Goal: Task Accomplishment & Management: Manage account settings

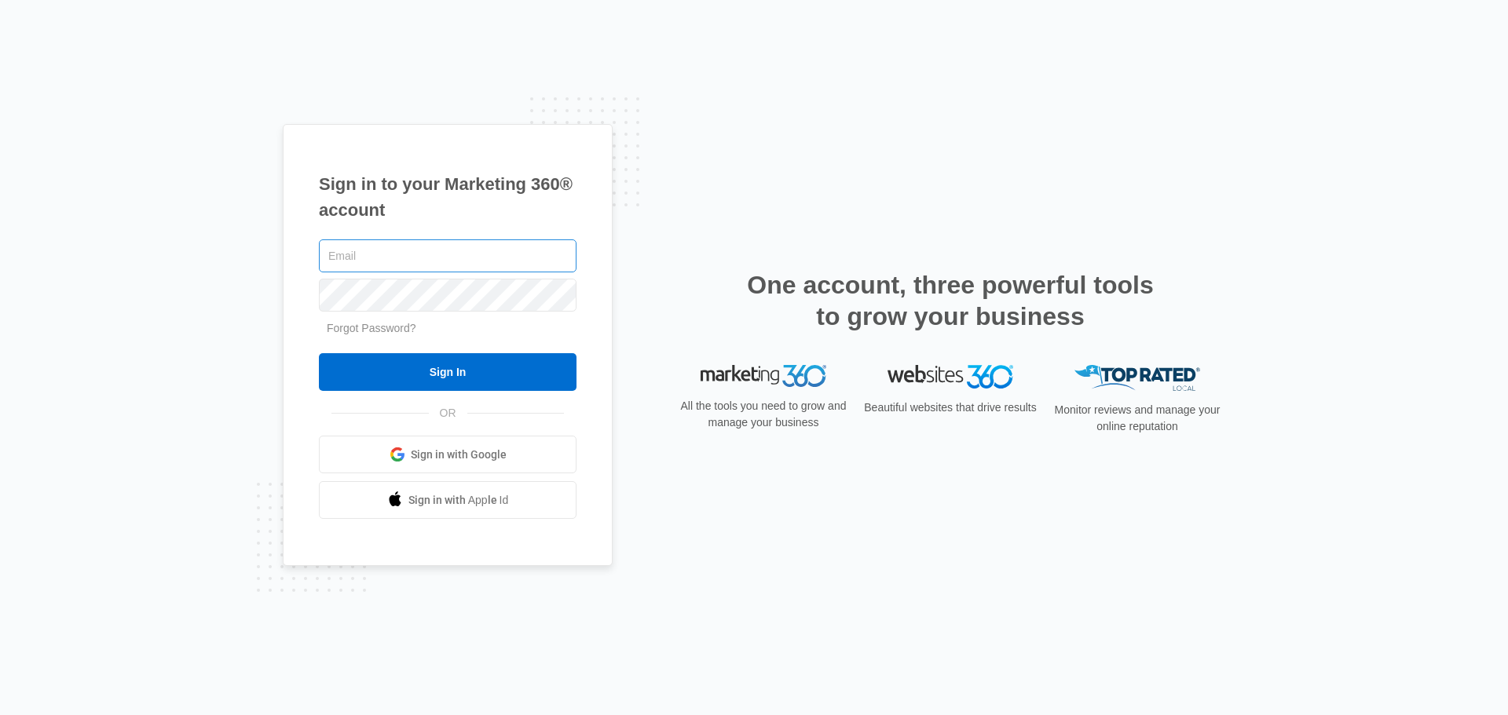
click at [399, 248] on input "text" at bounding box center [448, 256] width 258 height 33
type input "<"
type input "Margarita@integrityel.com"
click at [319, 353] on input "Sign In" at bounding box center [448, 372] width 258 height 38
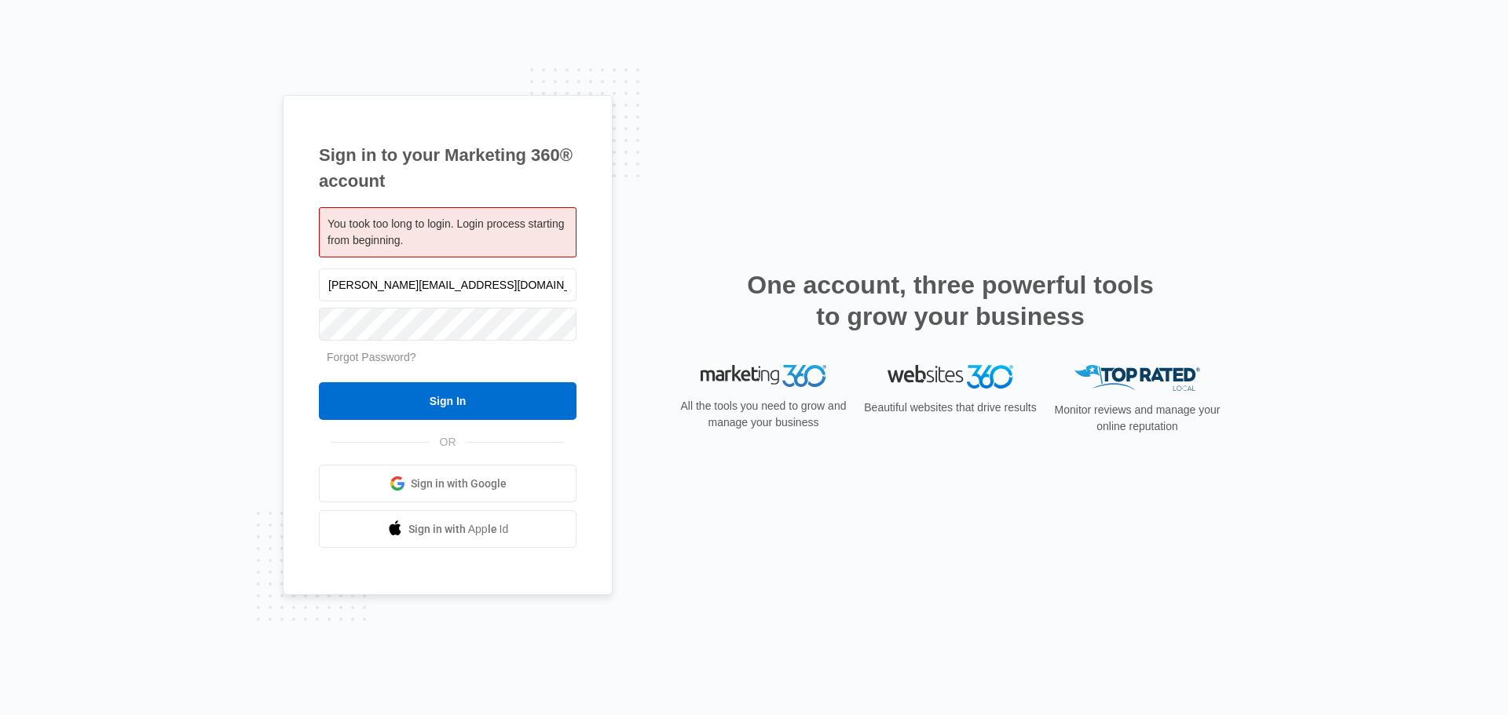
type input "Margarita@integrityel.com"
click at [319, 382] on input "Sign In" at bounding box center [448, 401] width 258 height 38
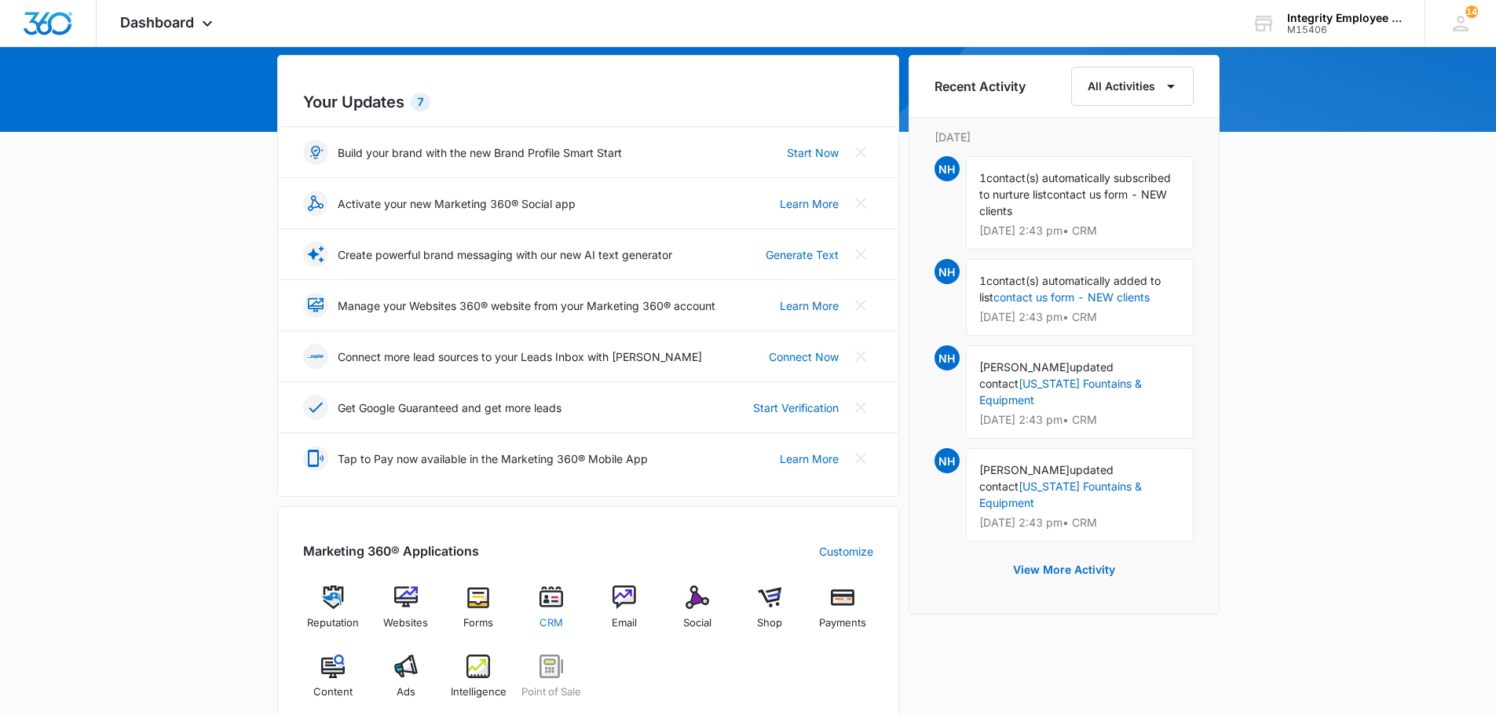
scroll to position [236, 0]
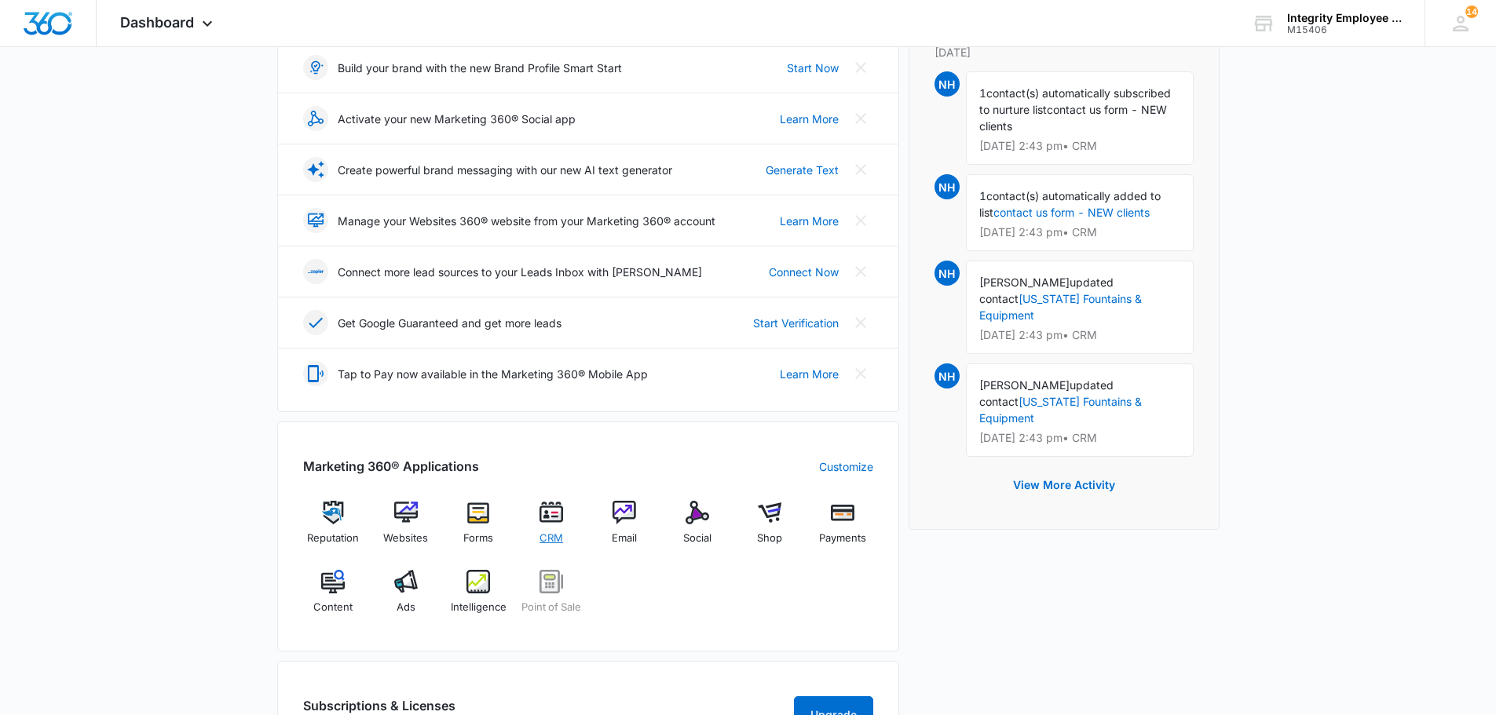
click at [555, 539] on span "CRM" at bounding box center [552, 539] width 24 height 16
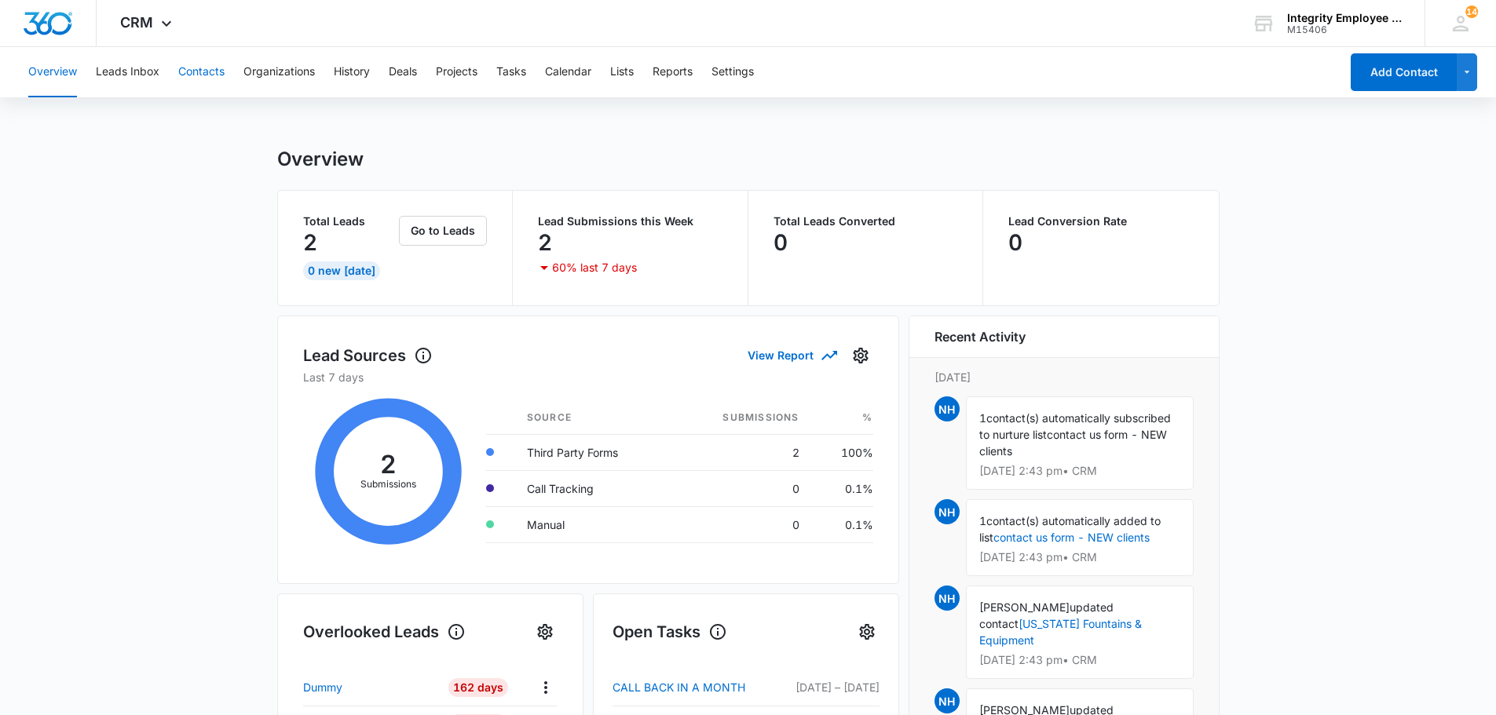
click at [199, 78] on button "Contacts" at bounding box center [201, 72] width 46 height 50
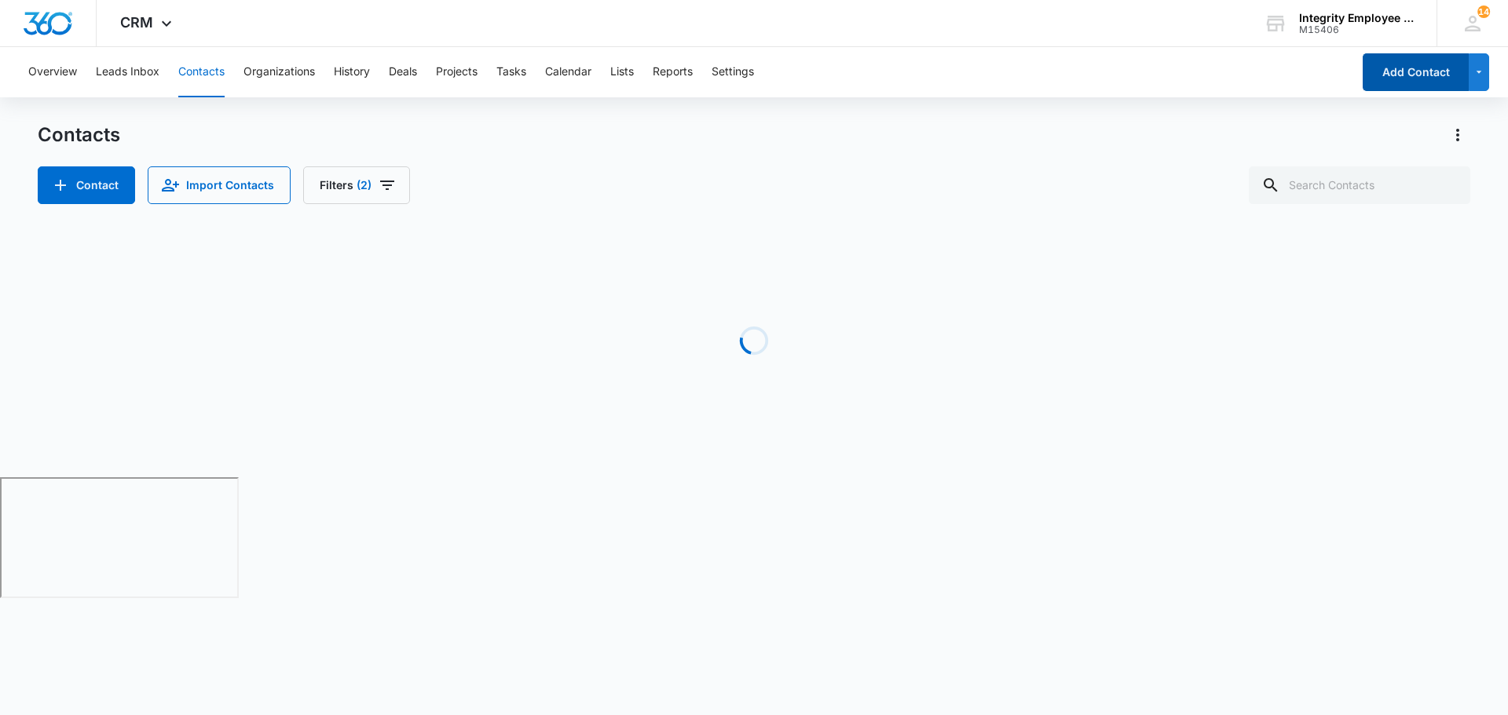
click at [1398, 90] on button "Add Contact" at bounding box center [1416, 72] width 106 height 38
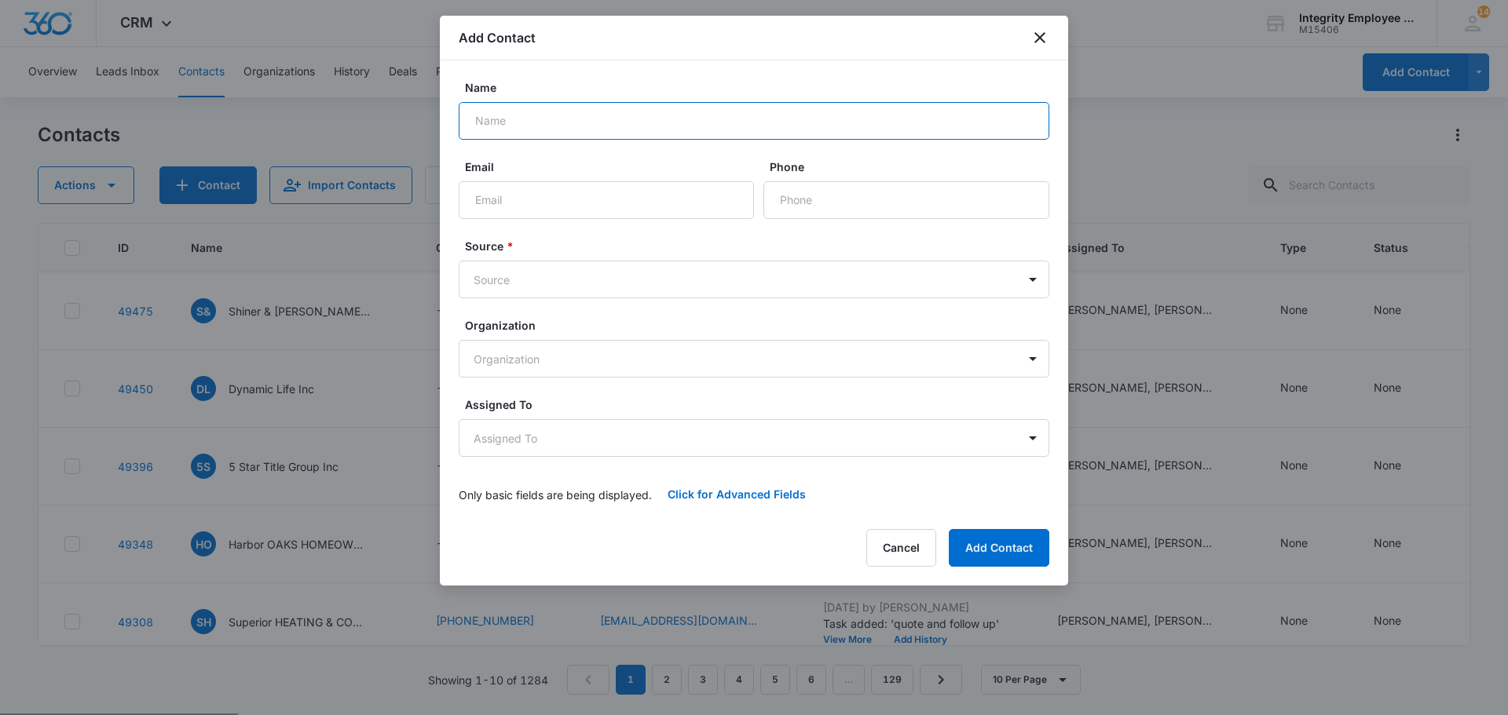
click at [536, 133] on input "Name" at bounding box center [754, 121] width 591 height 38
paste input "NHFL0174262024"
type input "NHFL0174262024"
drag, startPoint x: 574, startPoint y: 125, endPoint x: 267, endPoint y: 83, distance: 309.9
click at [271, 82] on body "CRM Apps Reputation Websites Forms CRM Email Social Shop Payments POS Content A…" at bounding box center [754, 417] width 1508 height 835
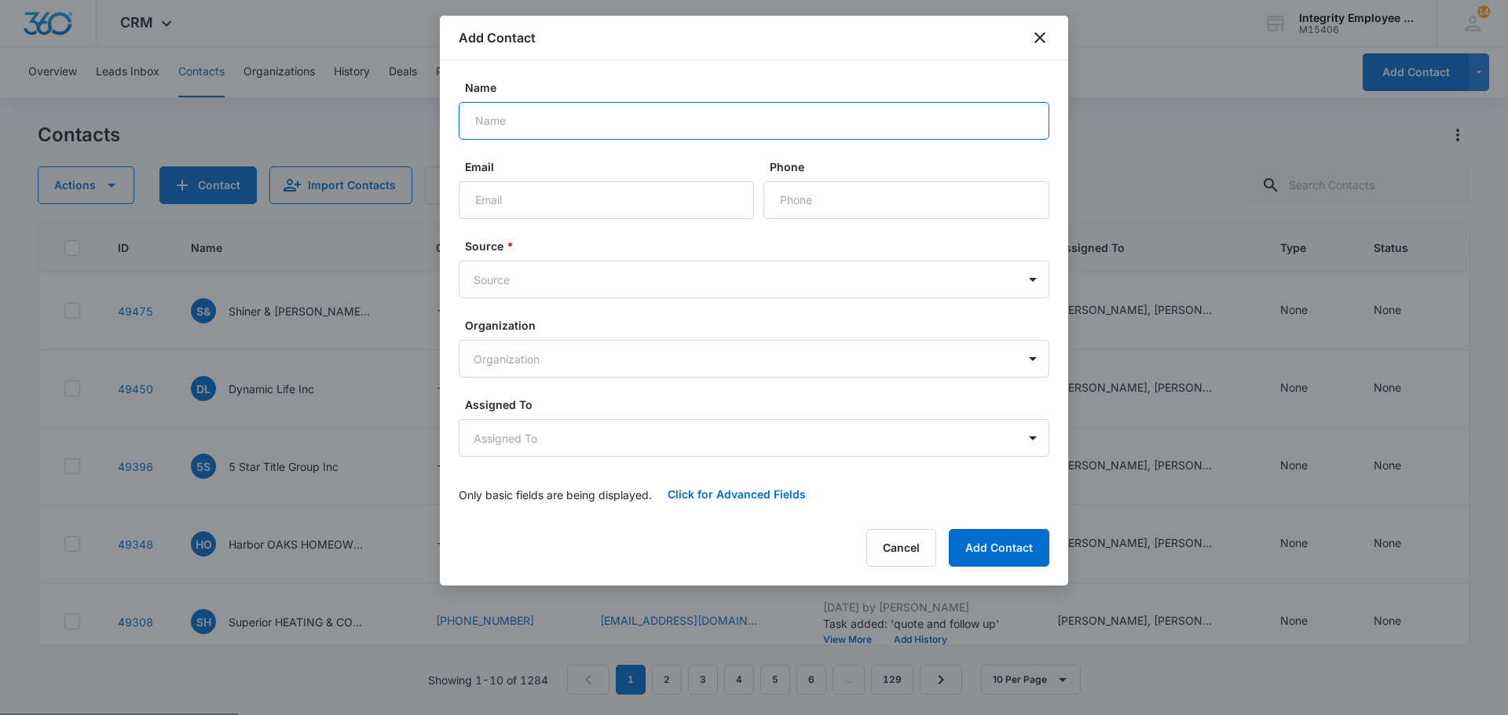
click at [532, 132] on input "Name" at bounding box center [754, 121] width 591 height 38
paste input "ELTOSCH AMERICA INC DBA ELTOSCH GRAFIX AMERICA"
type input "ELTOSCH AMERICA INC DBA ELTOSCH GRAFIX AMERICA"
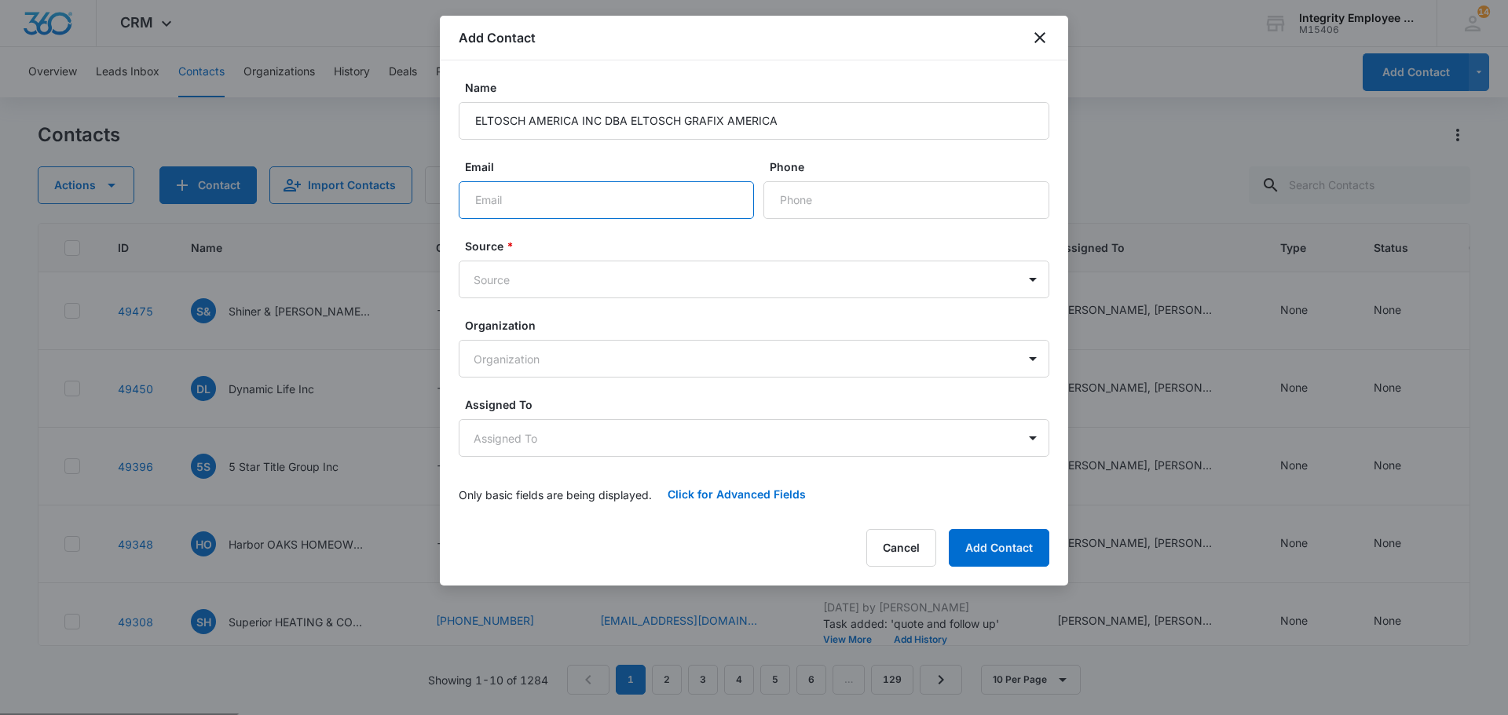
click at [539, 198] on input "Email" at bounding box center [606, 200] width 295 height 38
click at [849, 192] on input "Phone" at bounding box center [906, 200] width 286 height 38
type input "[PHONE_NUMBER]"
click at [701, 274] on body "CRM Apps Reputation Websites Forms CRM Email Social Shop Payments POS Content A…" at bounding box center [754, 417] width 1508 height 835
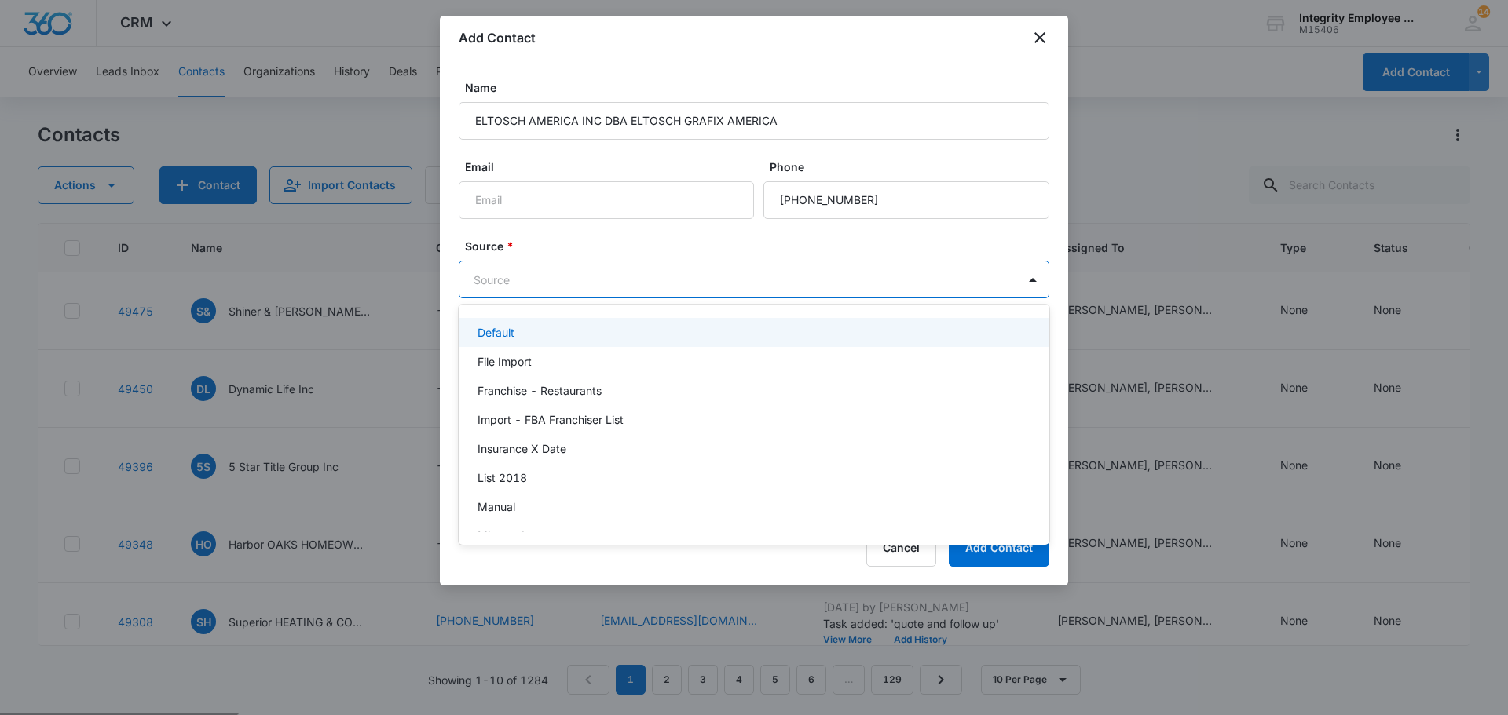
scroll to position [550, 0]
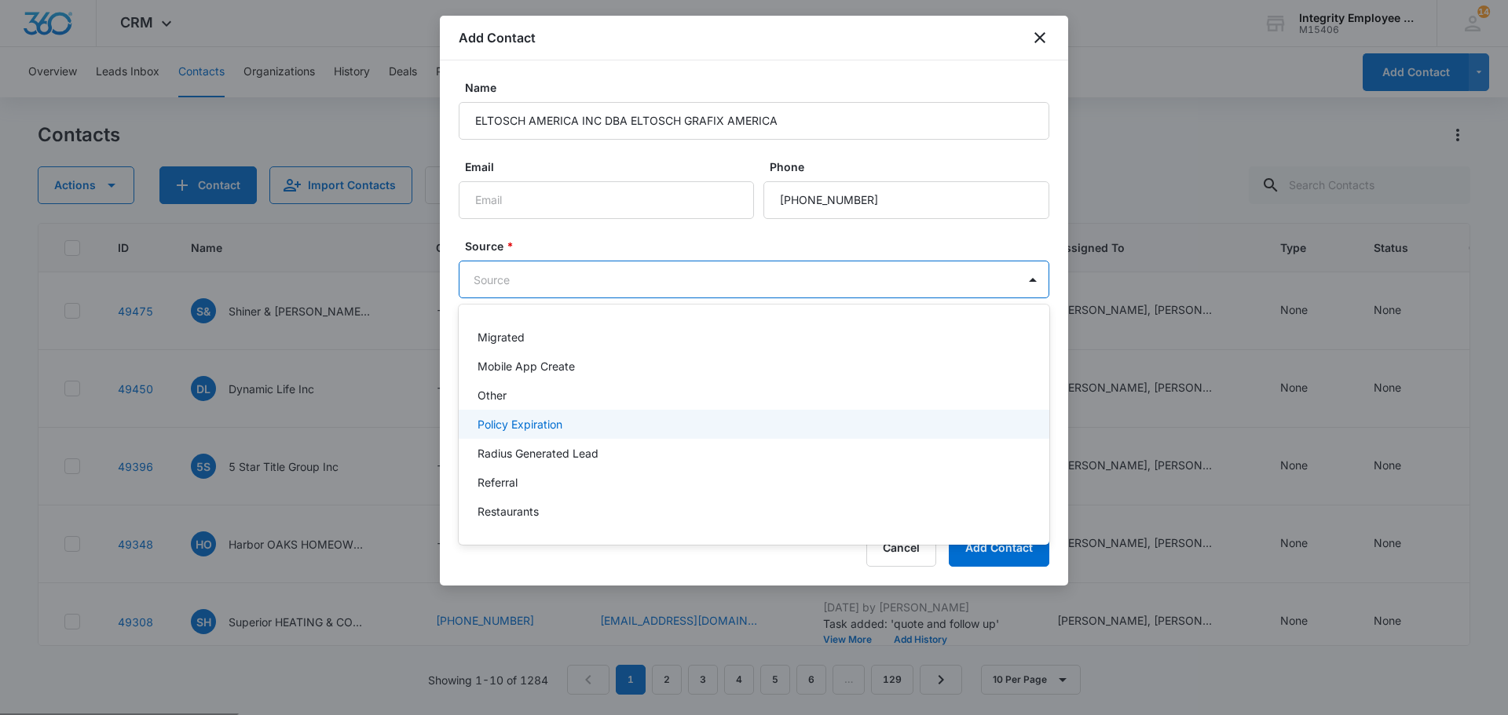
click at [579, 430] on div "Policy Expiration" at bounding box center [752, 424] width 550 height 16
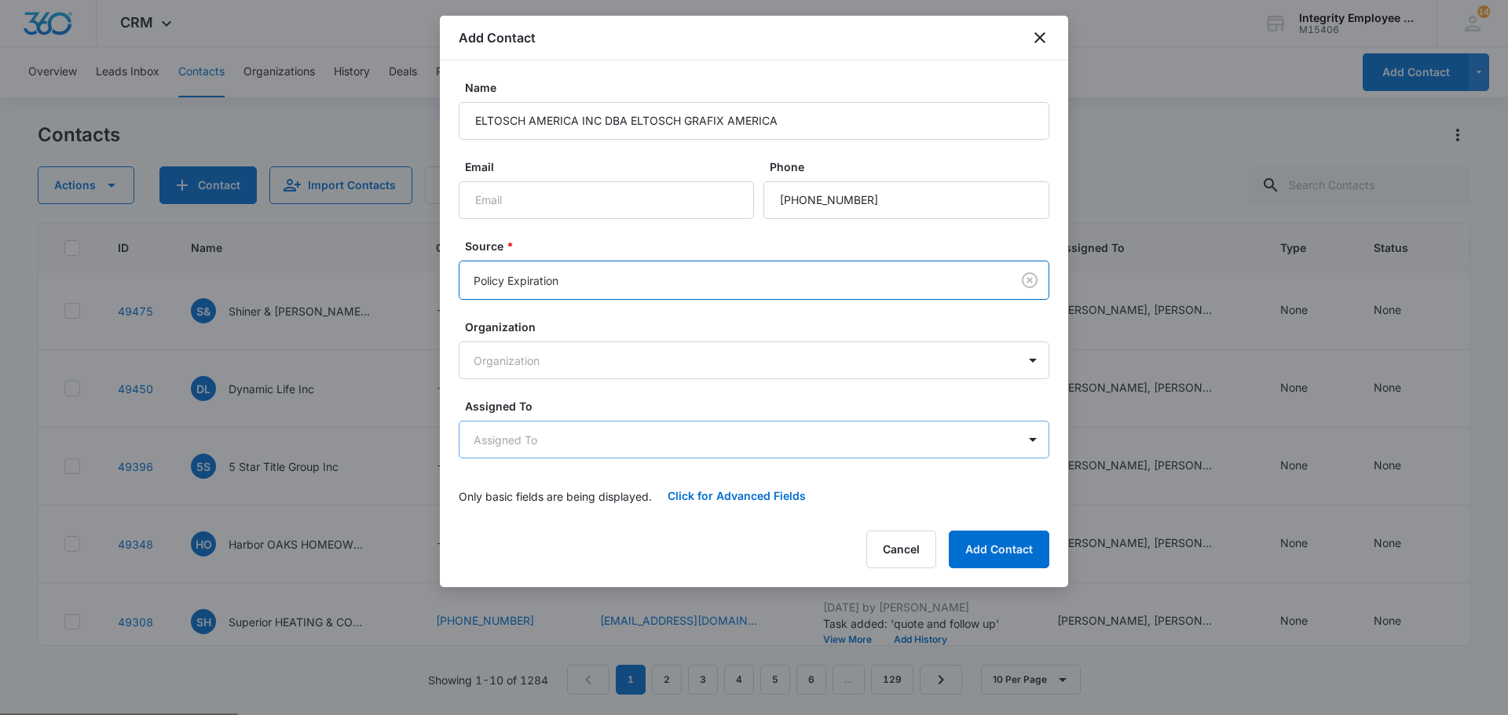
click at [579, 441] on body "CRM Apps Reputation Websites Forms CRM Email Social Shop Payments POS Content A…" at bounding box center [754, 417] width 1508 height 835
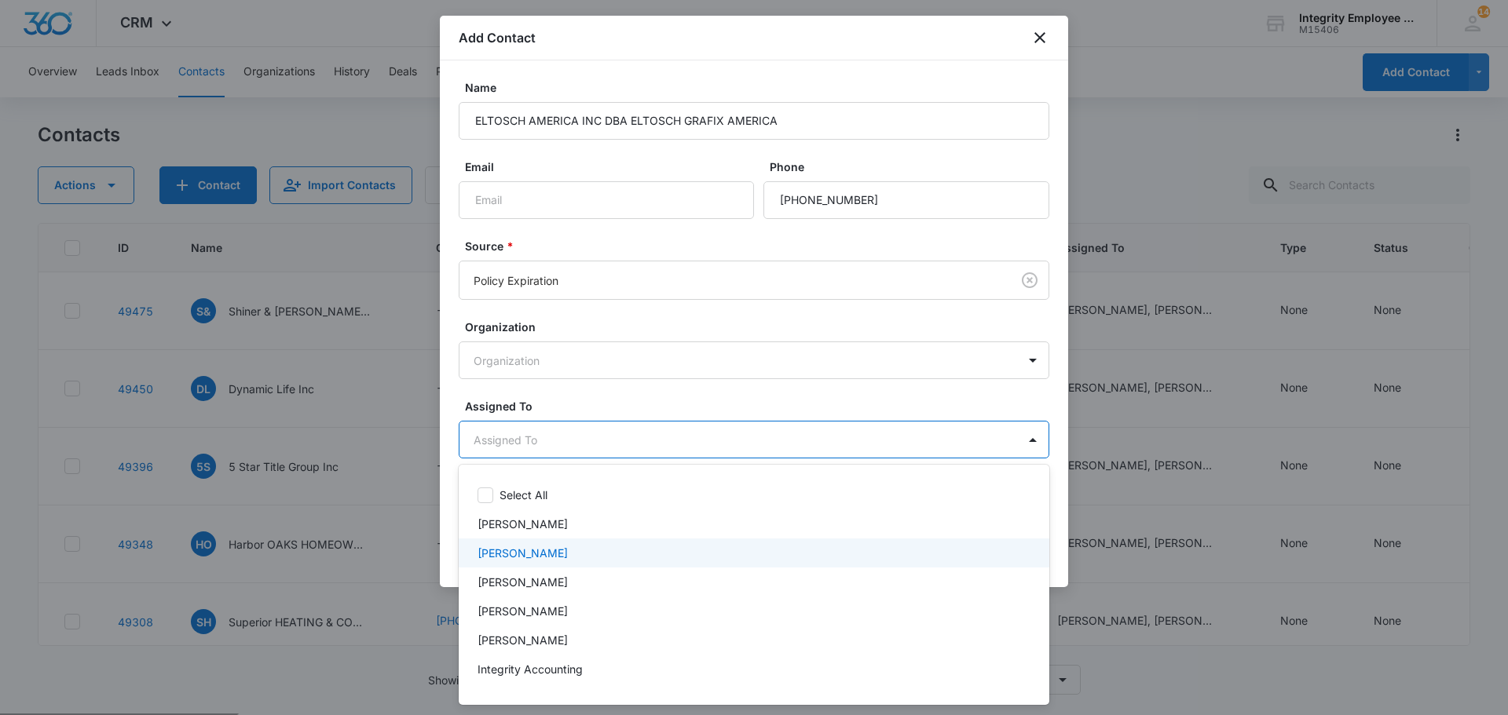
click at [543, 561] on p "[PERSON_NAME]" at bounding box center [522, 553] width 90 height 16
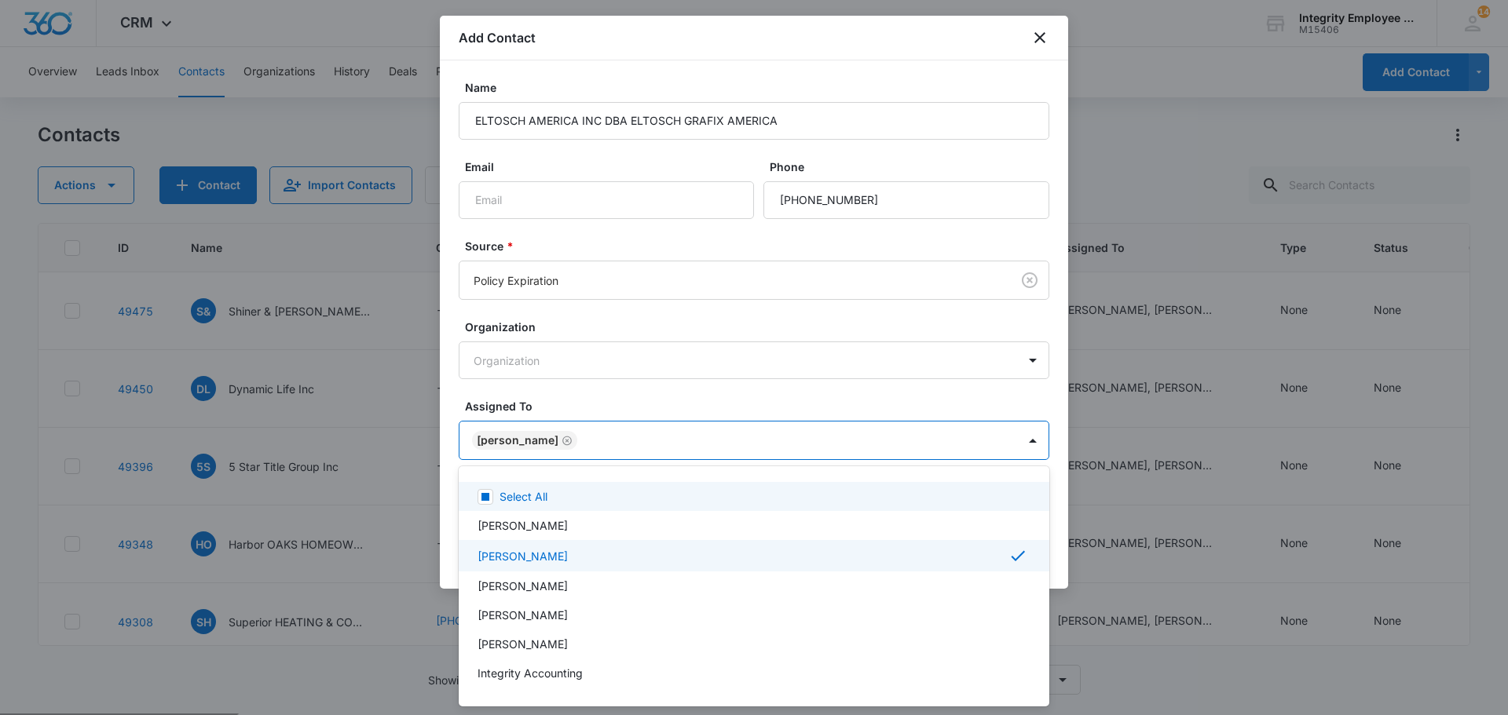
click at [636, 391] on div at bounding box center [754, 357] width 1508 height 715
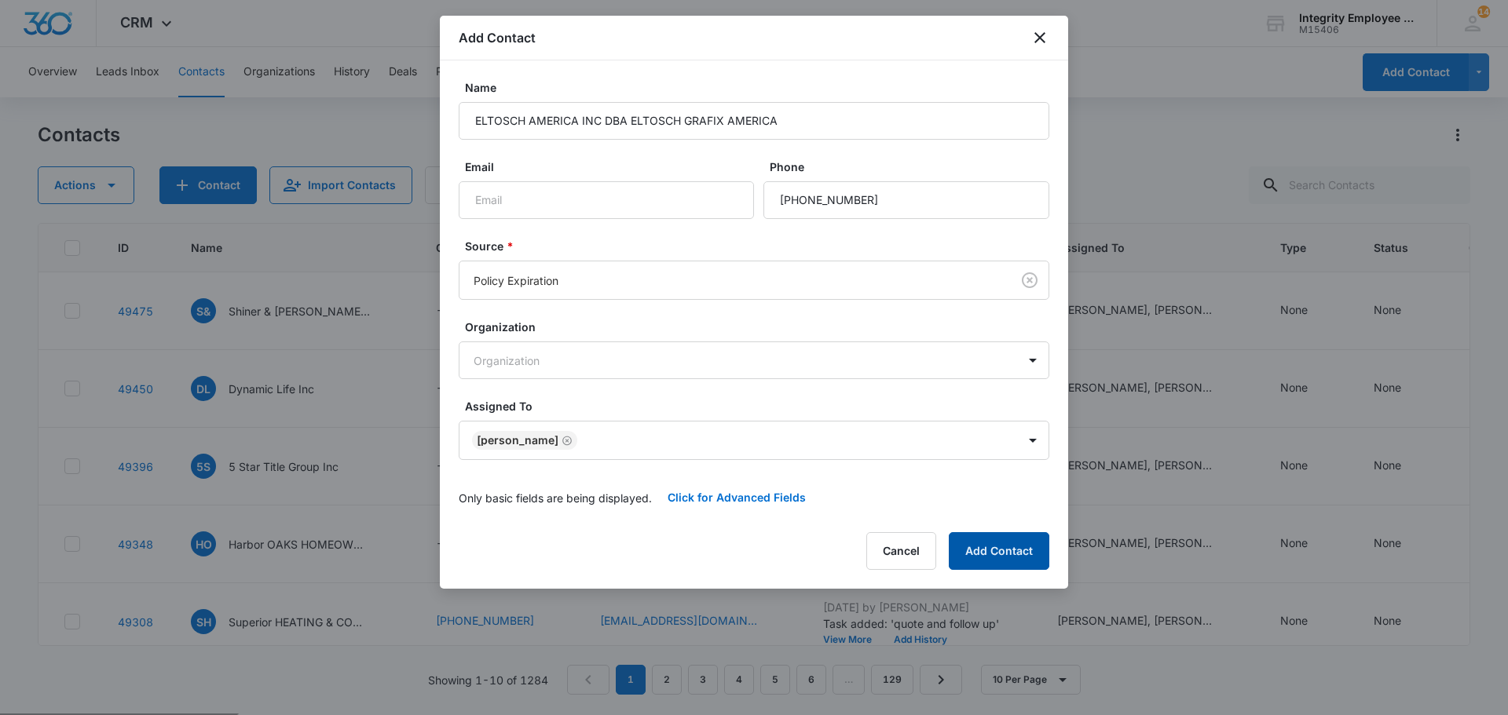
click at [991, 554] on button "Add Contact" at bounding box center [999, 551] width 101 height 38
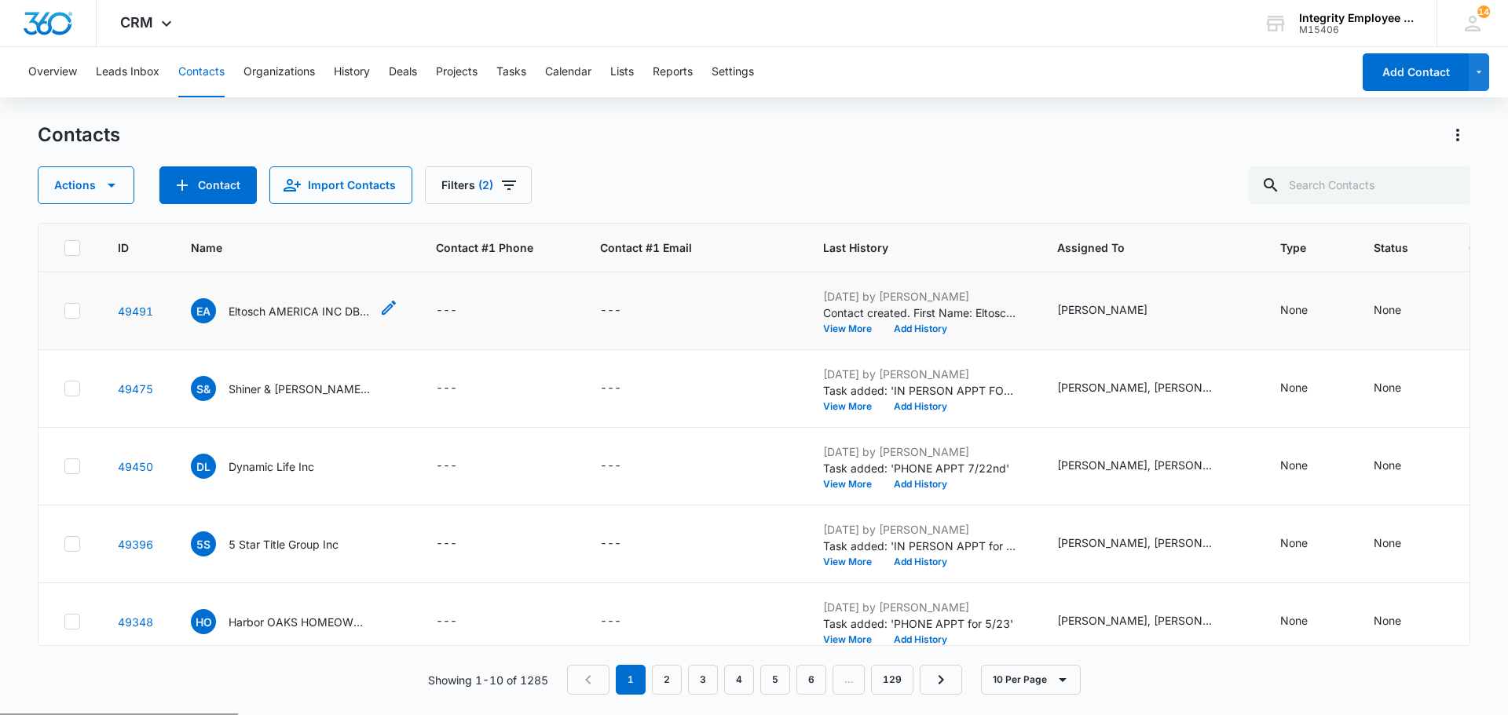
click at [313, 313] on p "Eltosch AMERICA INC DBA ELTOSCH GRAFIX AMERICA" at bounding box center [299, 311] width 141 height 16
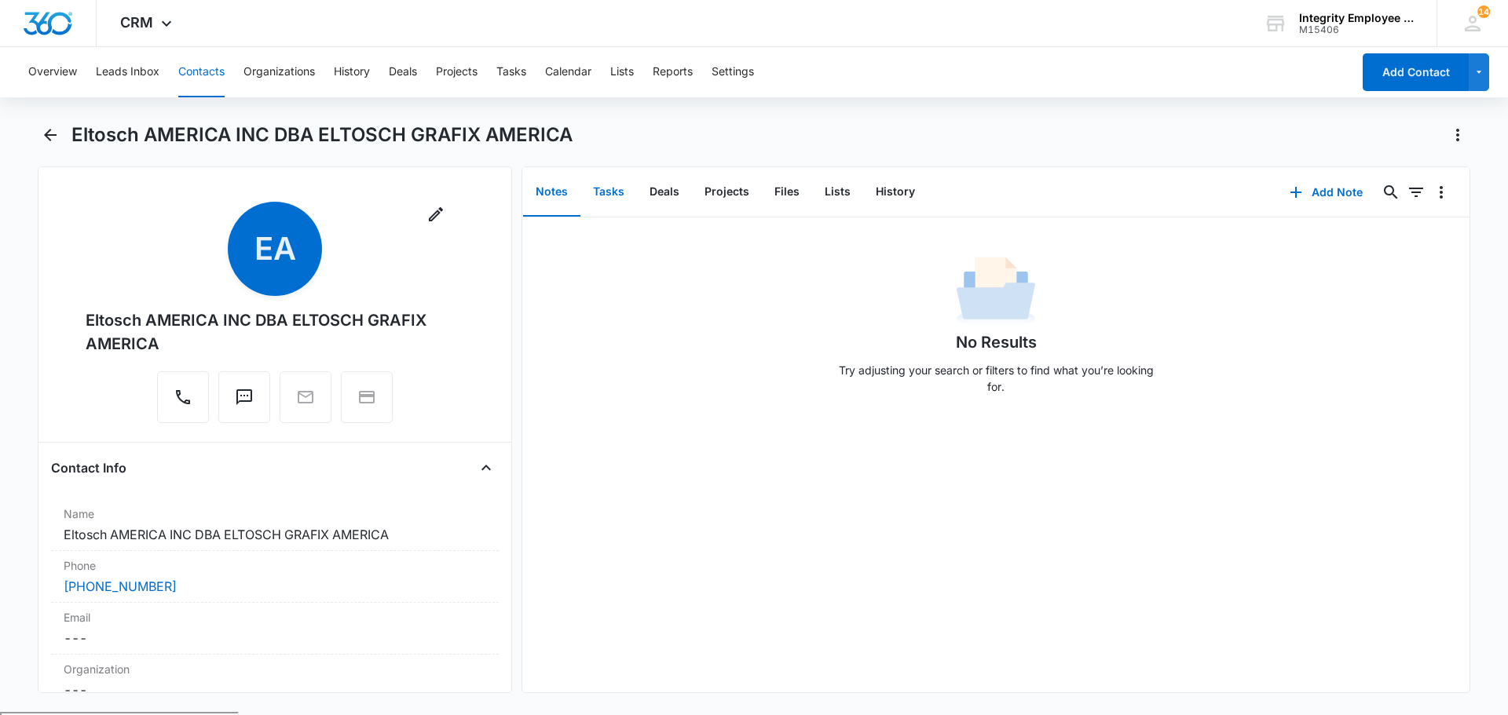
click at [620, 189] on button "Tasks" at bounding box center [608, 192] width 57 height 49
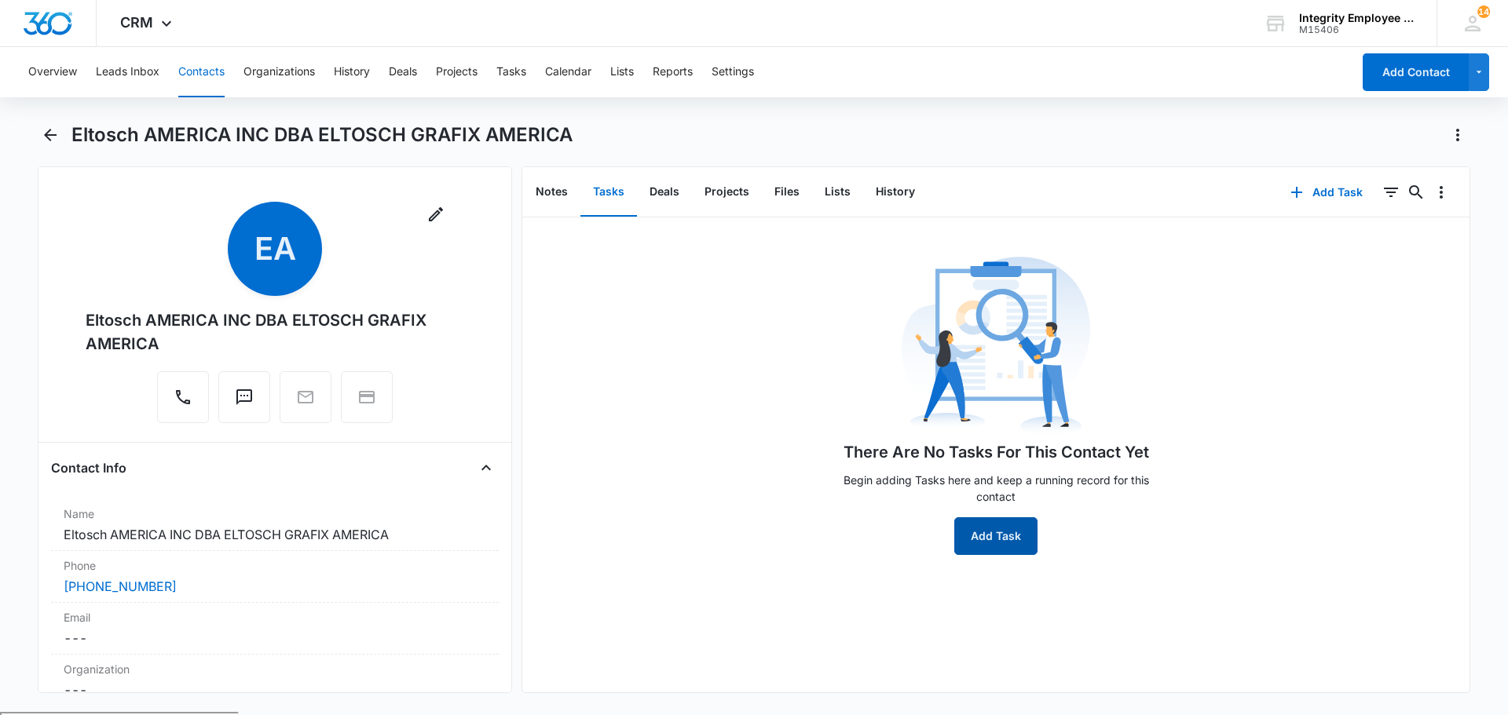
click at [978, 542] on button "Add Task" at bounding box center [995, 537] width 83 height 38
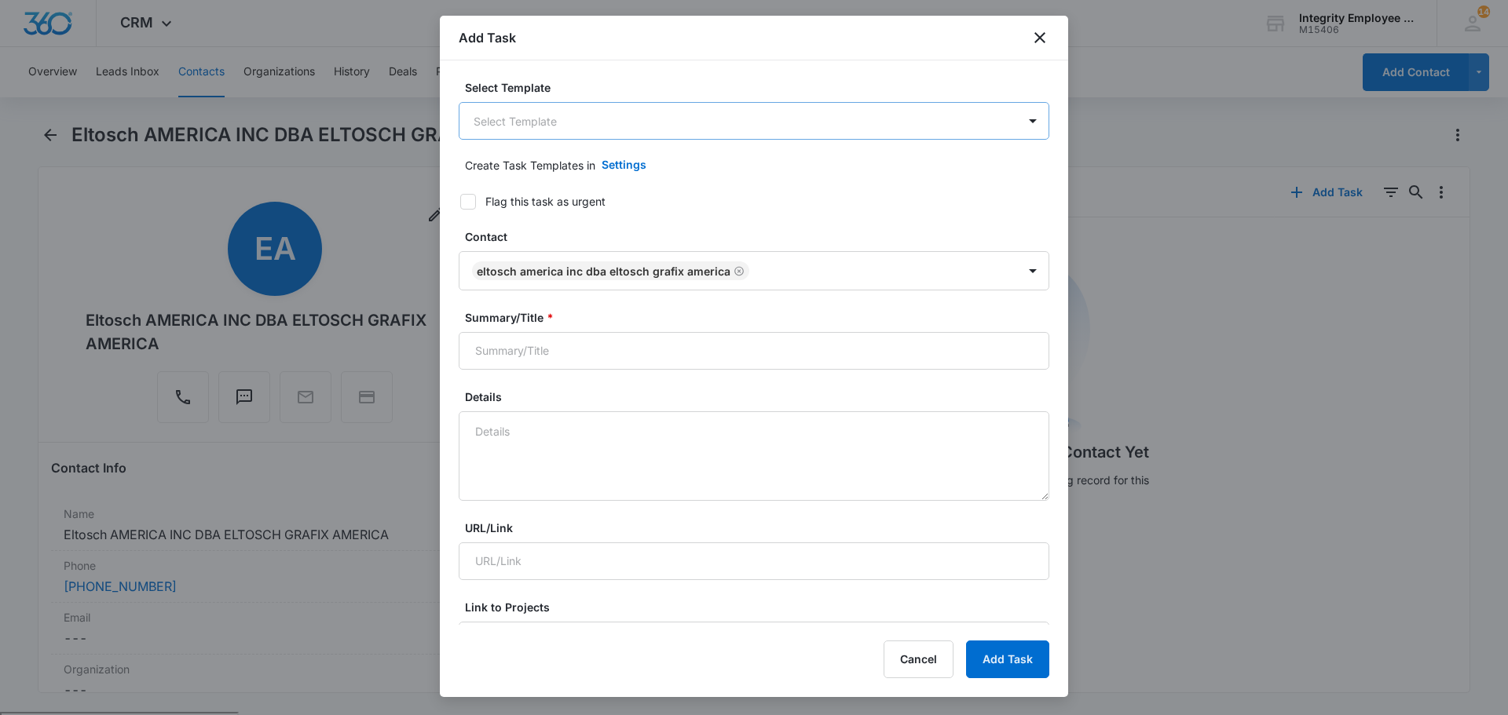
click at [554, 134] on body "CRM Apps Reputation Websites Forms CRM Email Social Shop Payments POS Content A…" at bounding box center [754, 416] width 1508 height 833
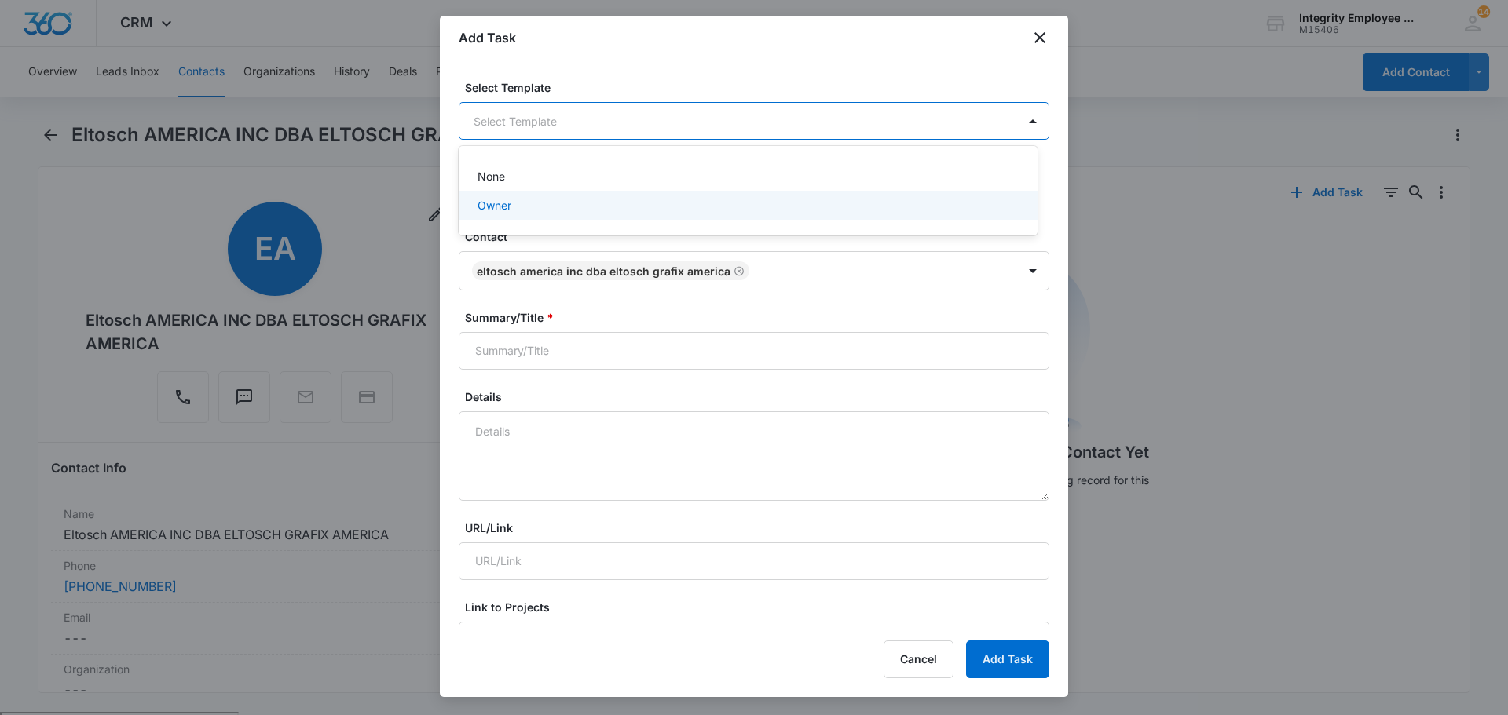
click at [600, 353] on div at bounding box center [754, 357] width 1508 height 715
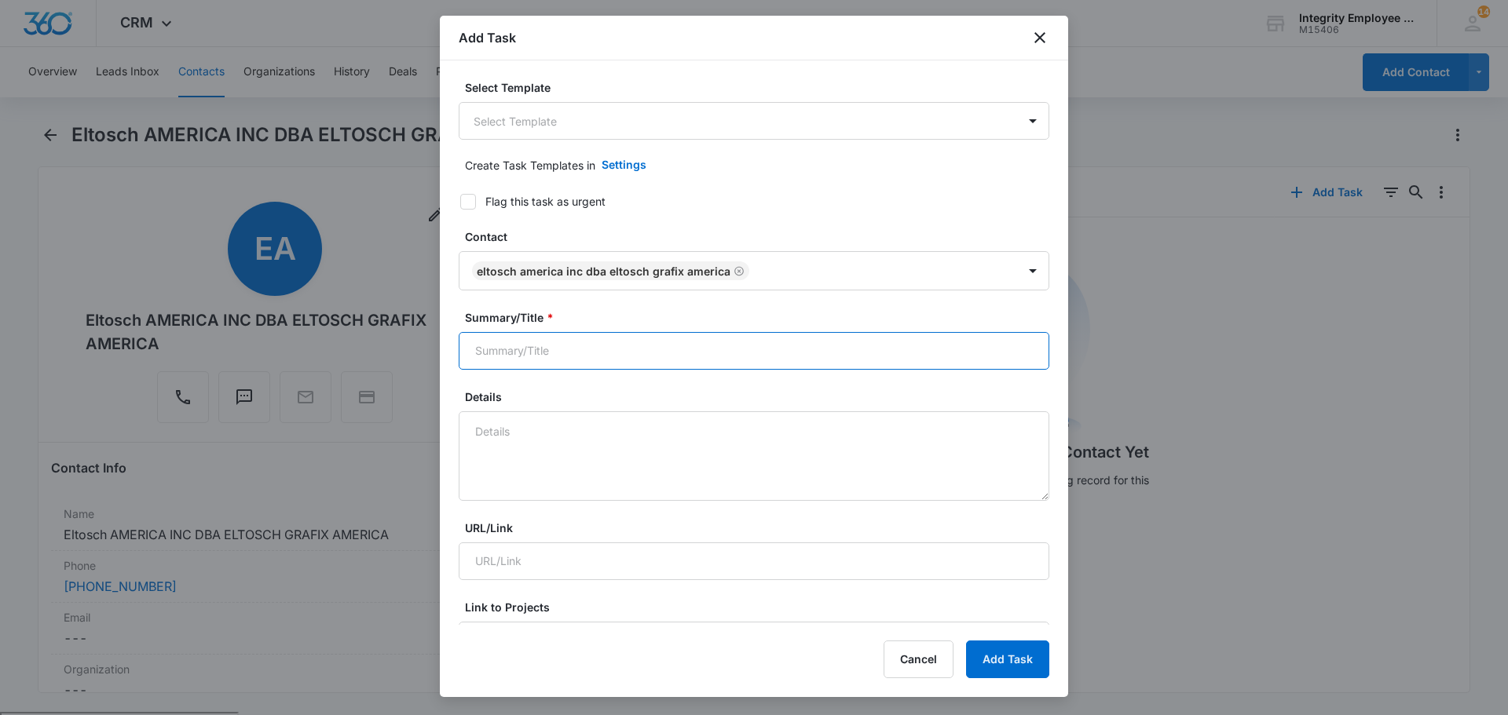
click at [594, 353] on input "Summary/Title *" at bounding box center [754, 351] width 591 height 38
type input "mql"
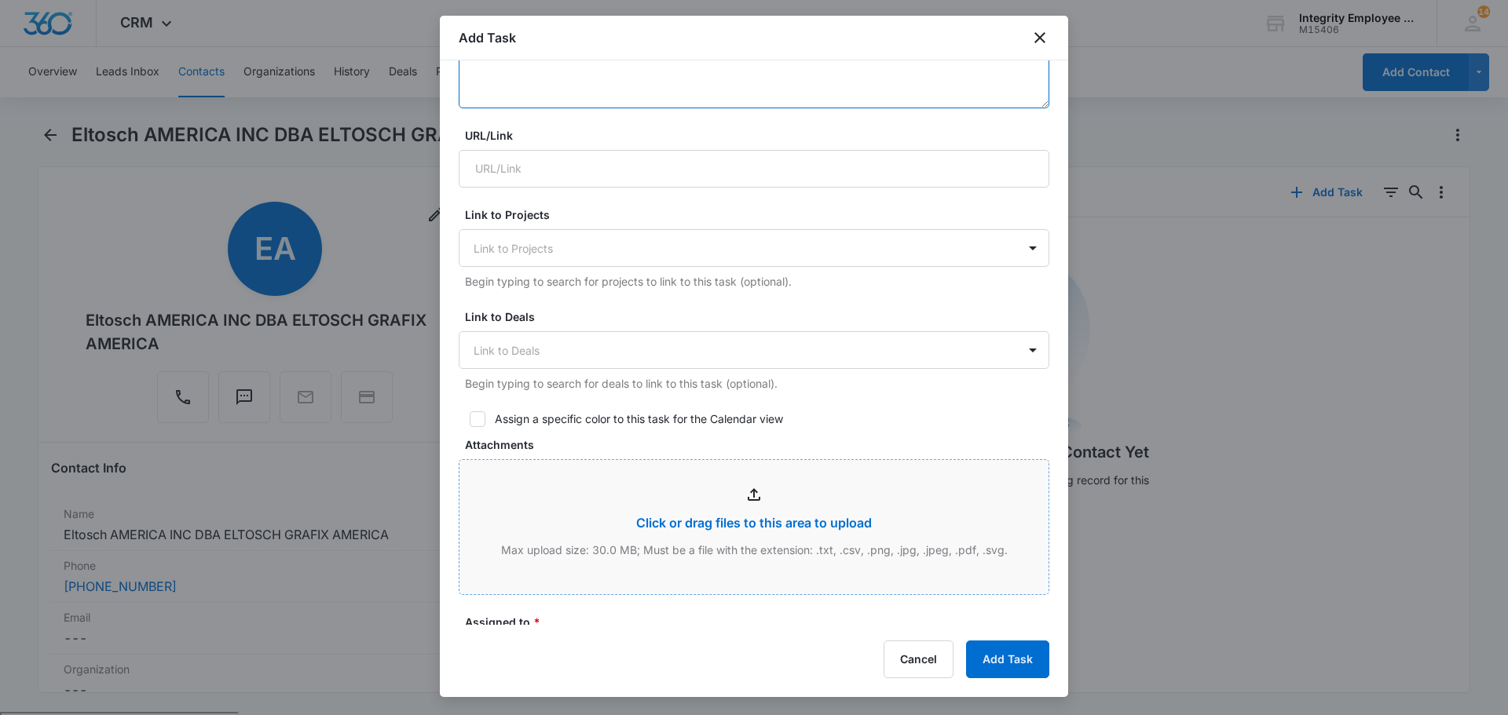
scroll to position [785, 0]
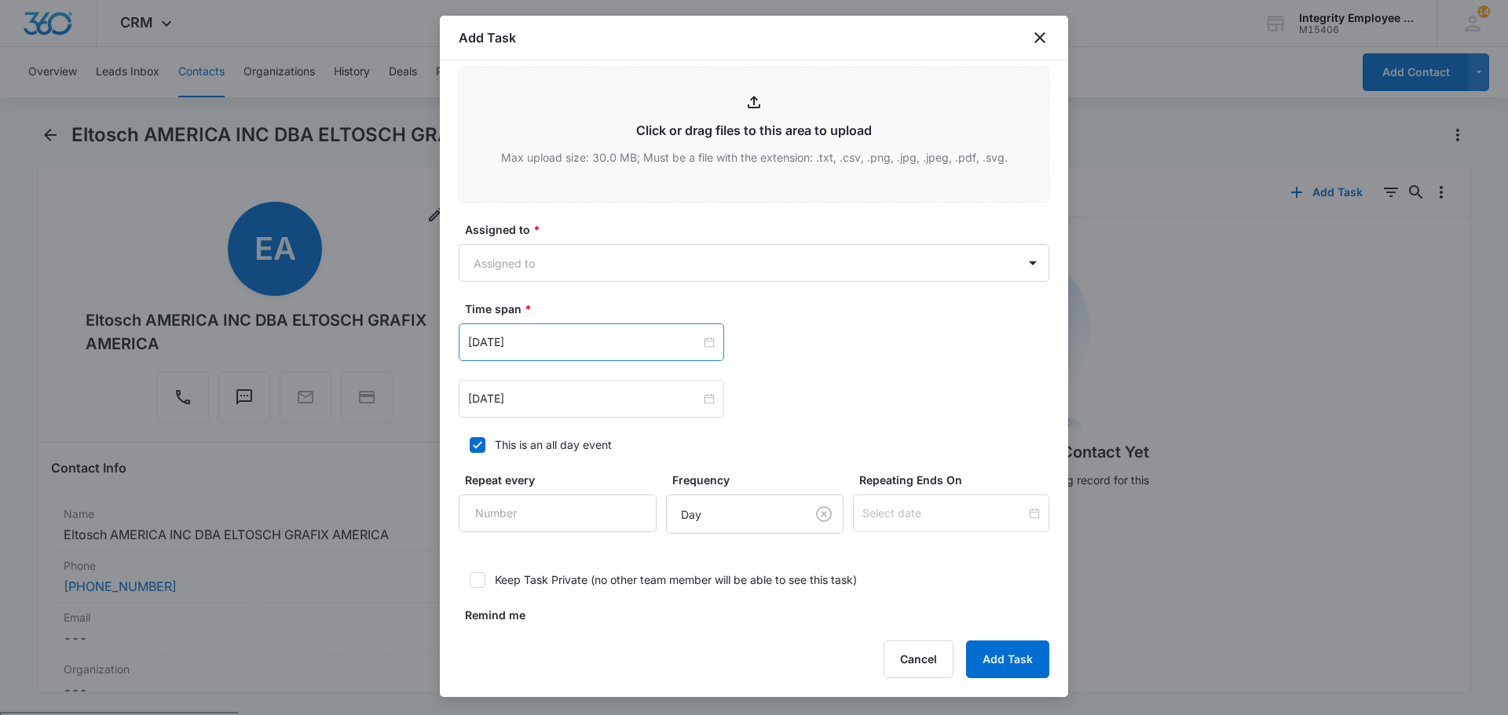
type textarea "8/13 [PERSON_NAME] back form vacay next week. Sept renewal"
click at [572, 332] on div "[DATE]" at bounding box center [591, 343] width 265 height 38
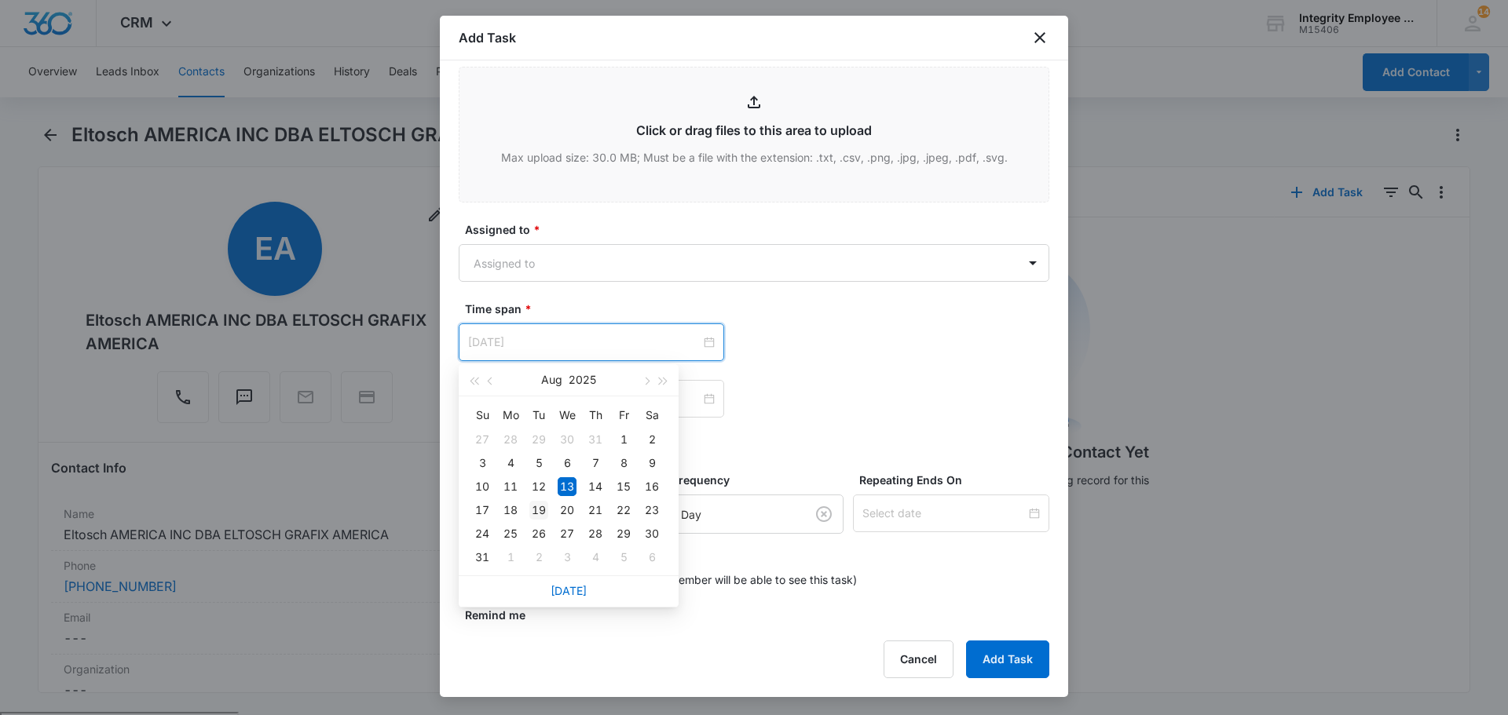
type input "[DATE]"
click at [537, 508] on div "19" at bounding box center [538, 510] width 19 height 19
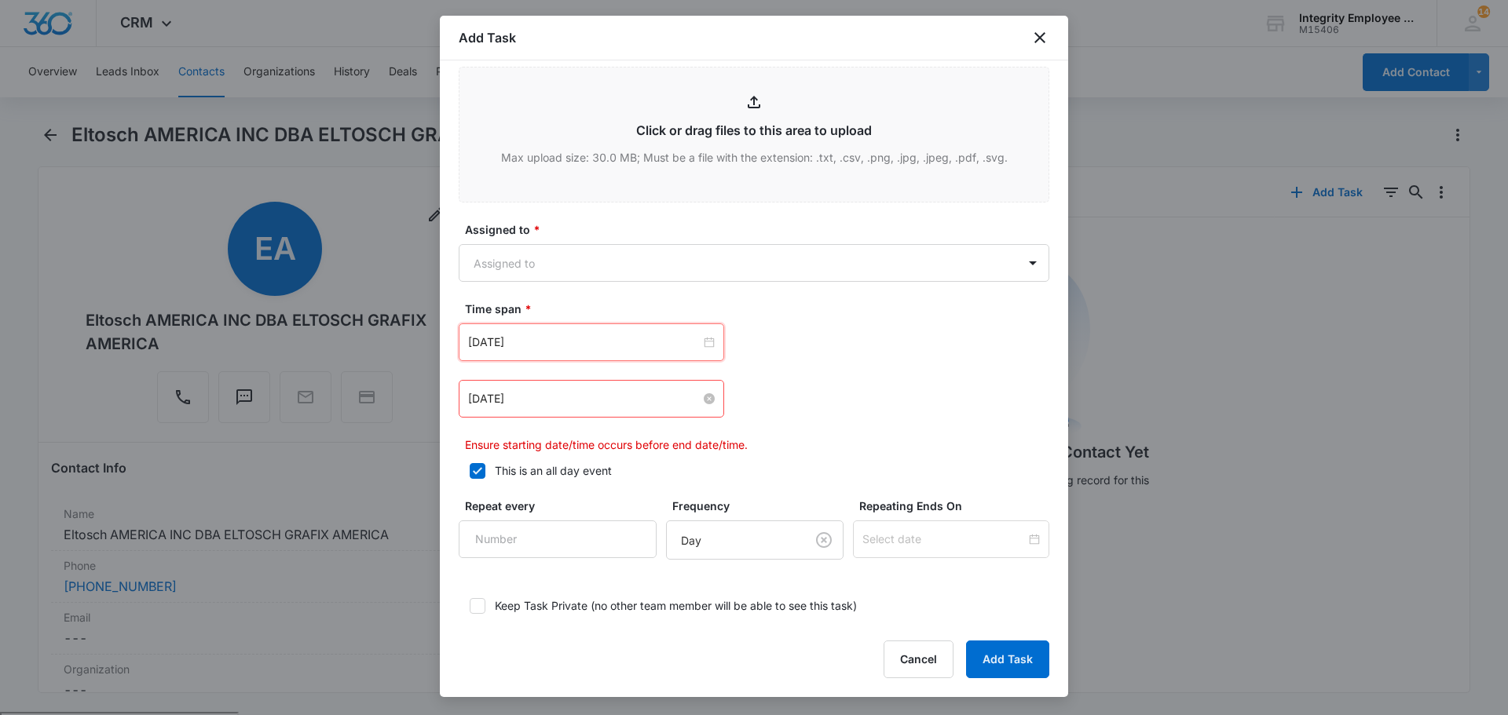
click at [554, 397] on input "[DATE]" at bounding box center [584, 398] width 232 height 17
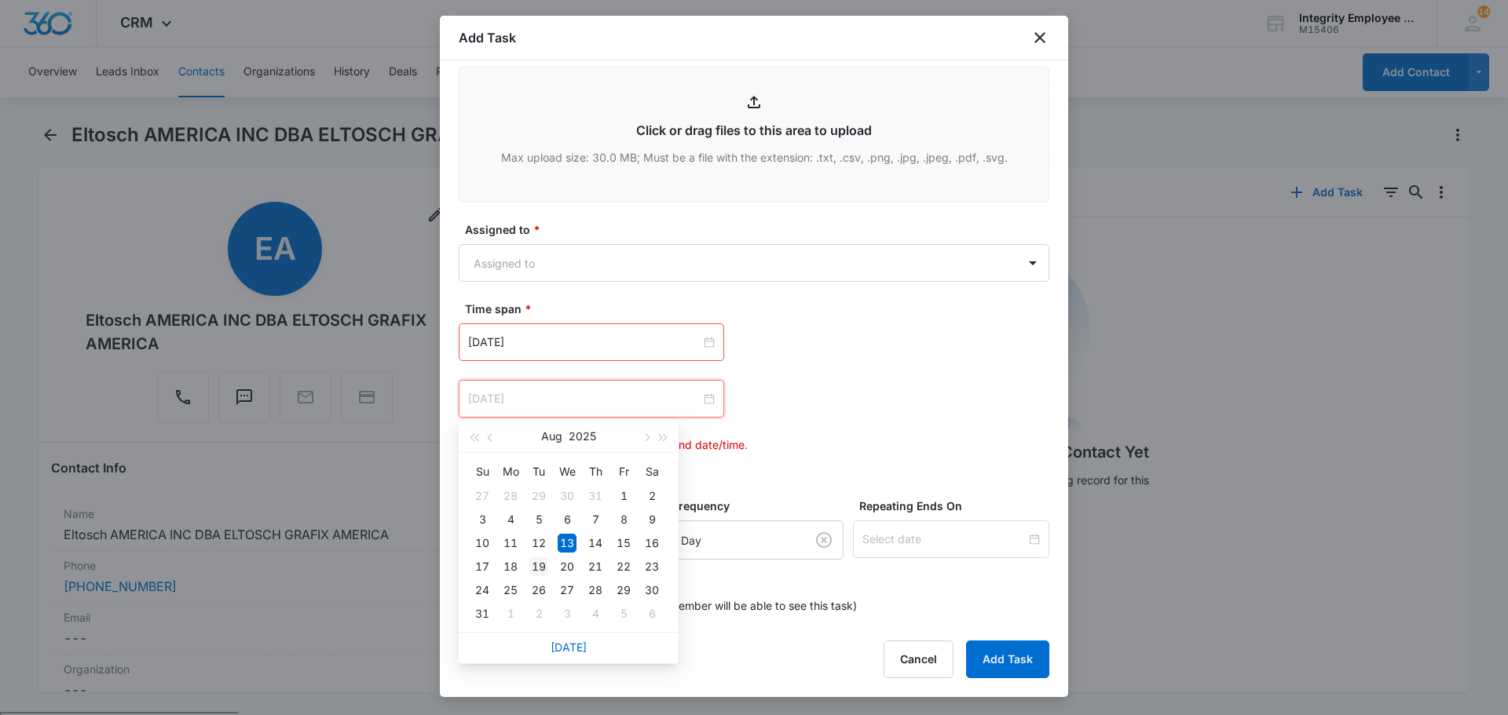
type input "[DATE]"
click at [543, 561] on div "19" at bounding box center [538, 567] width 19 height 19
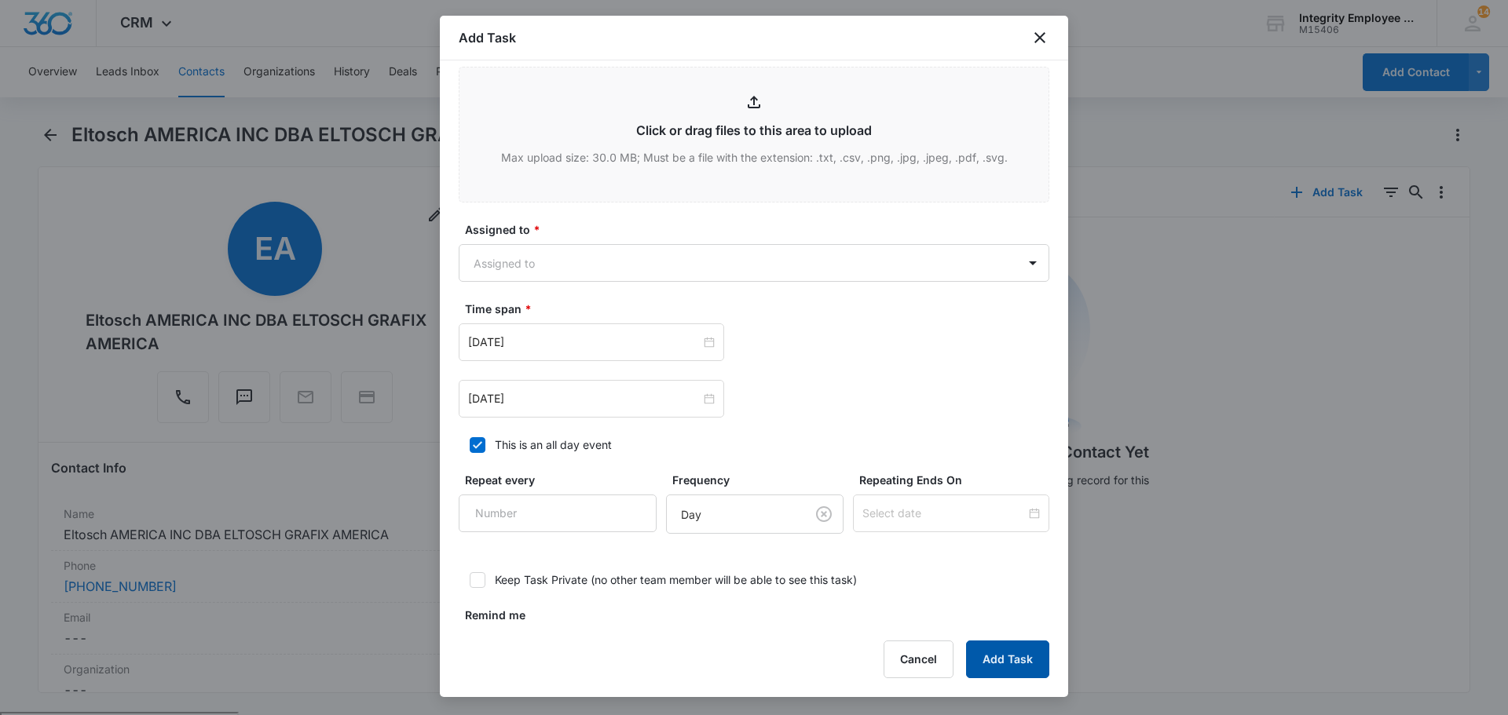
click at [1003, 661] on button "Add Task" at bounding box center [1007, 660] width 83 height 38
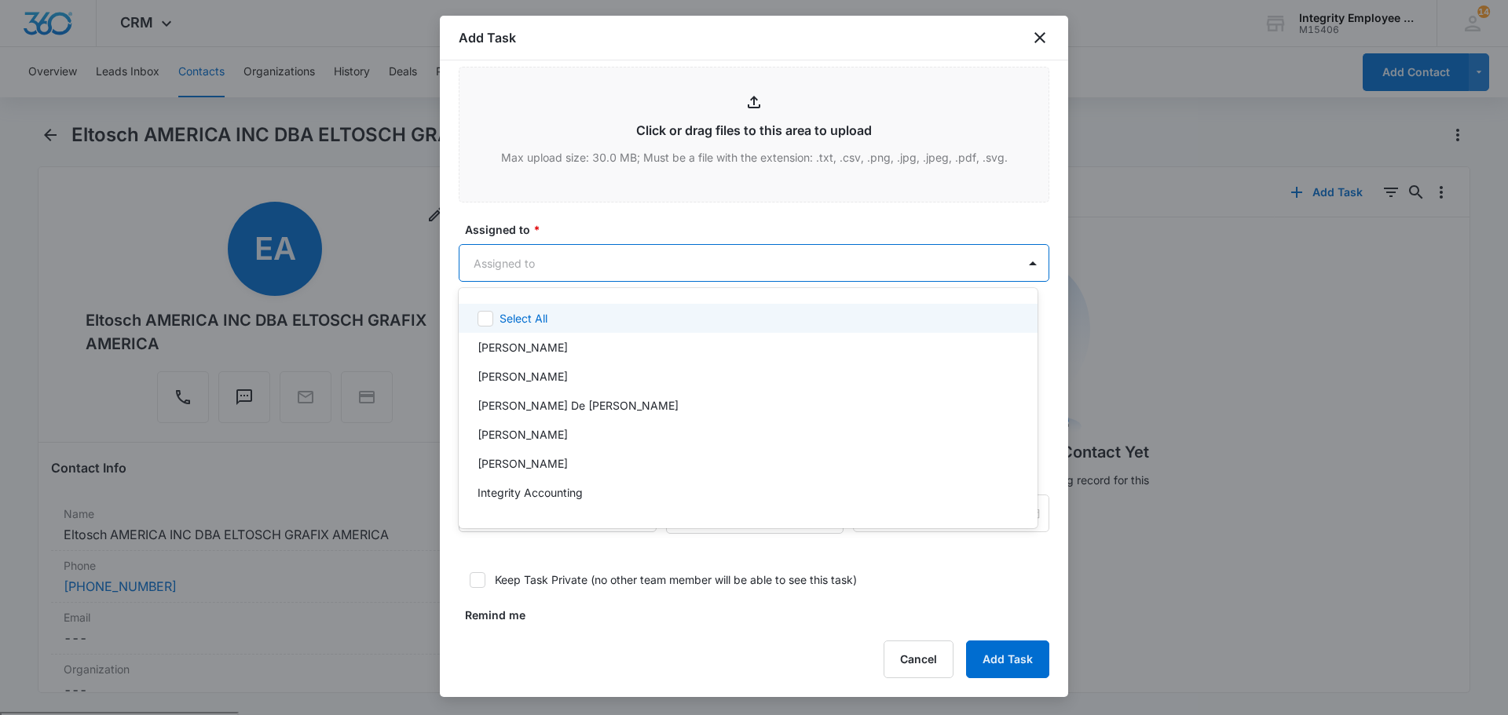
click at [676, 269] on body "CRM Apps Reputation Websites Forms CRM Email Social Shop Payments POS Content A…" at bounding box center [754, 357] width 1508 height 715
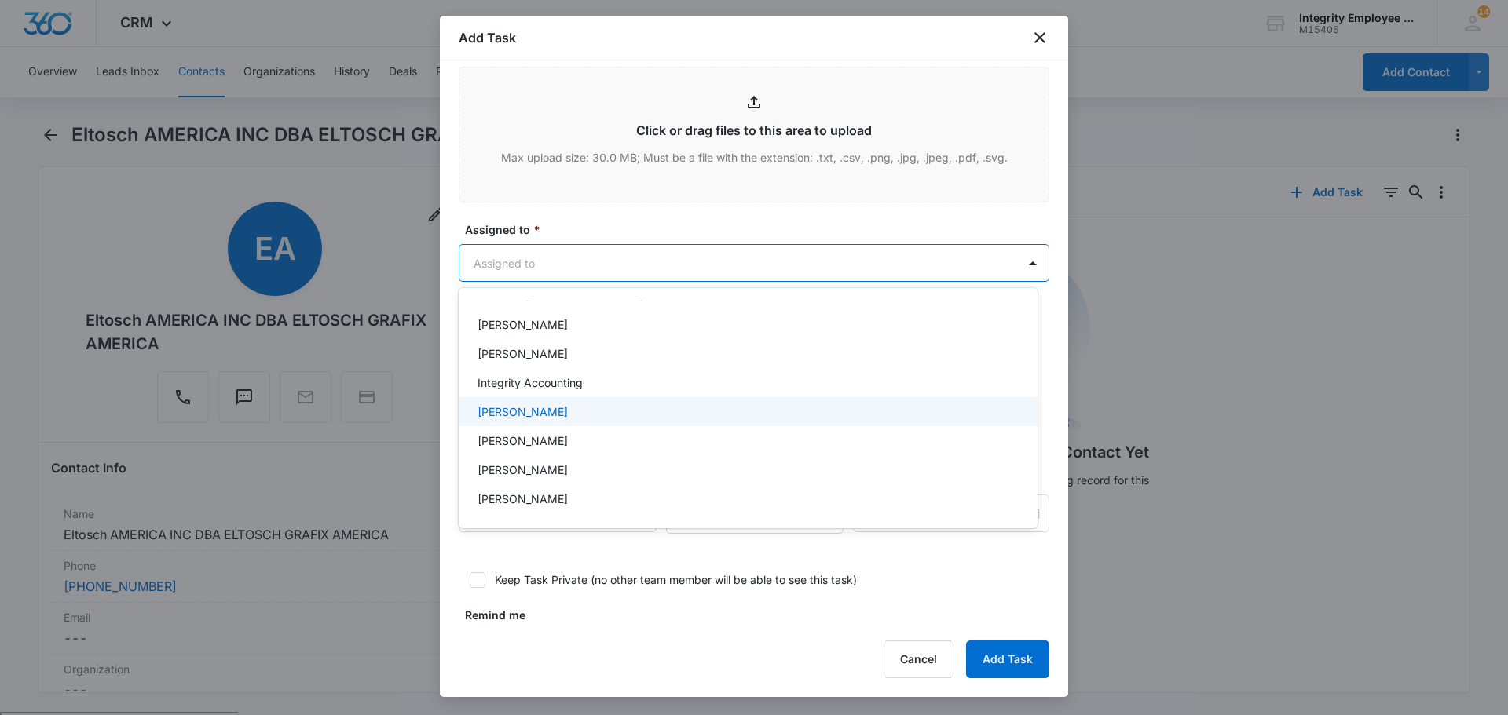
scroll to position [227, 0]
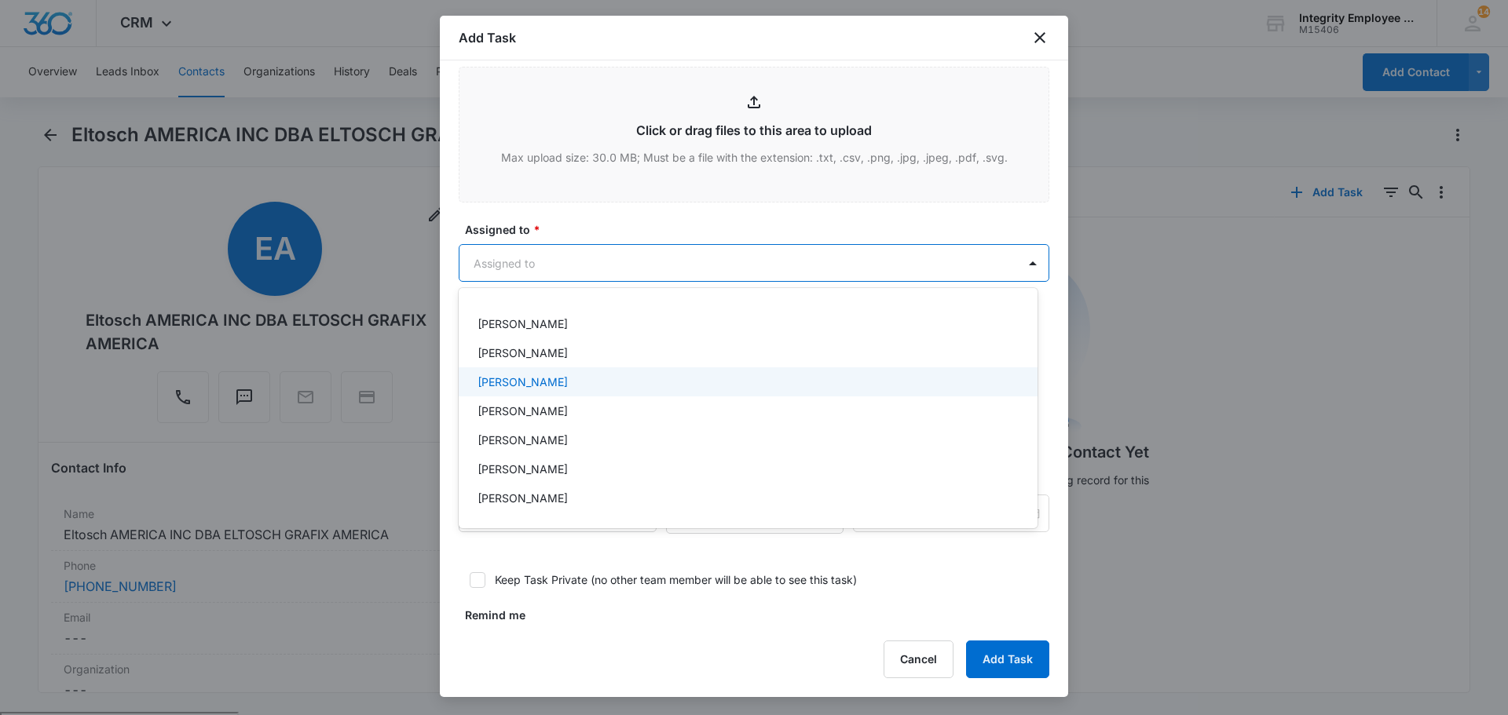
click at [592, 382] on div "[PERSON_NAME]" at bounding box center [746, 382] width 538 height 16
click at [1031, 647] on div at bounding box center [754, 357] width 1508 height 715
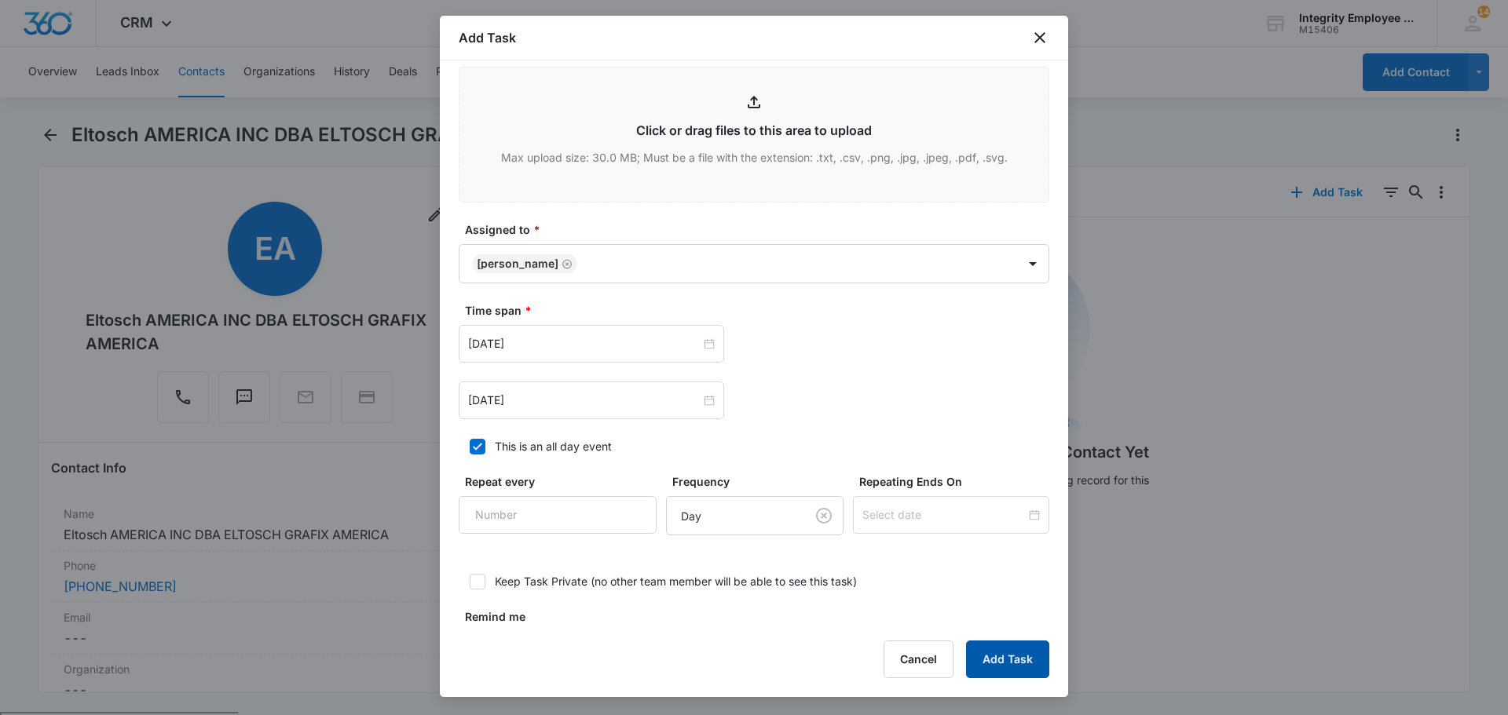
click at [1022, 660] on button "Add Task" at bounding box center [1007, 660] width 83 height 38
